Goal: Book appointment/travel/reservation

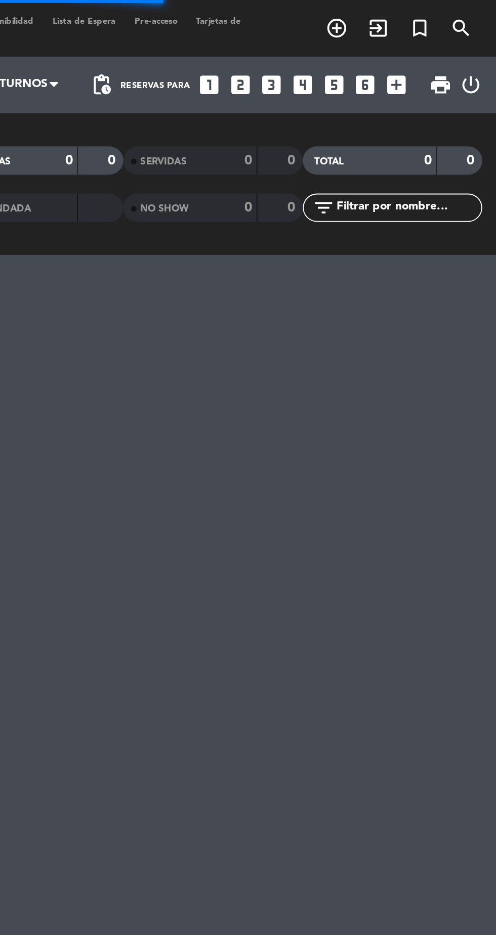
click at [440, 48] on icon "add_box" at bounding box center [442, 45] width 13 height 13
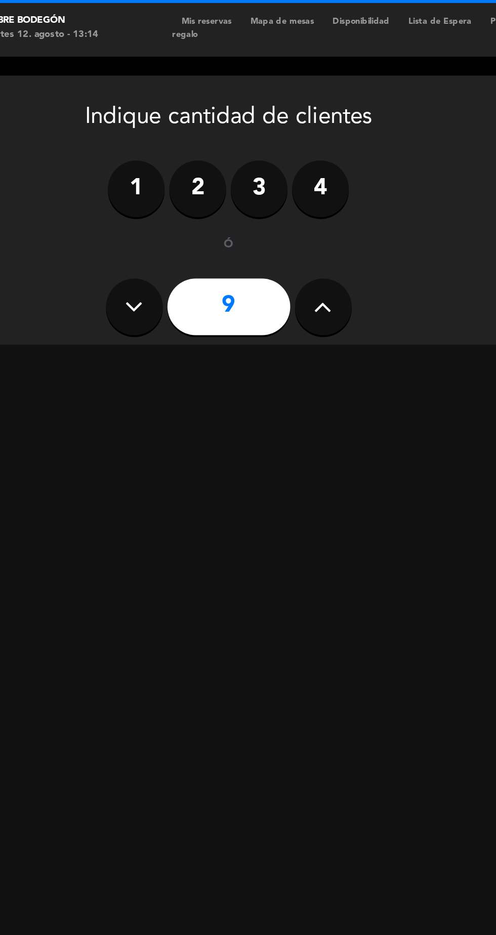
click at [112, 164] on icon at bounding box center [111, 164] width 10 height 15
click at [116, 173] on button at bounding box center [111, 164] width 30 height 30
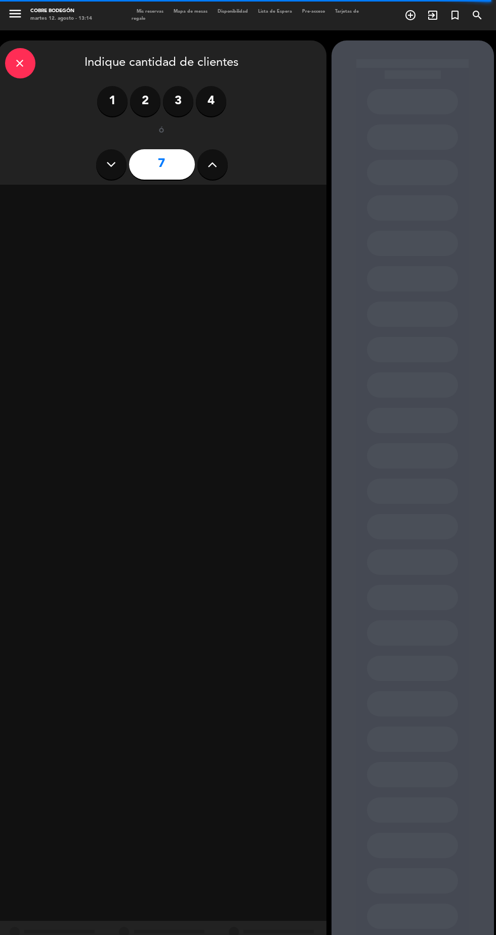
click at [169, 166] on input "7" at bounding box center [162, 164] width 66 height 30
click at [173, 175] on input "7" at bounding box center [162, 164] width 66 height 30
click at [212, 170] on icon at bounding box center [212, 164] width 10 height 15
click at [130, 176] on div "8" at bounding box center [162, 164] width 132 height 35
click at [115, 175] on button at bounding box center [111, 164] width 30 height 30
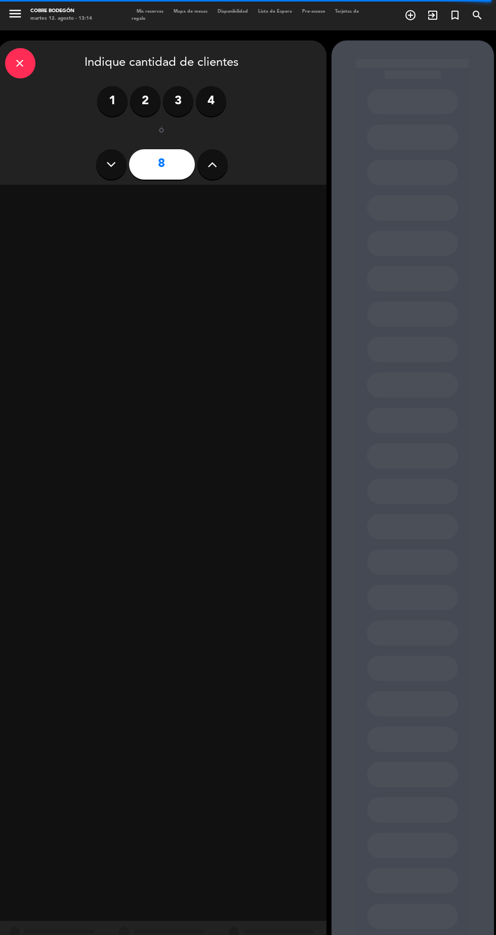
type input "7"
click at [19, 65] on icon "close" at bounding box center [20, 63] width 12 height 12
